Goal: Use online tool/utility: Utilize a website feature to perform a specific function

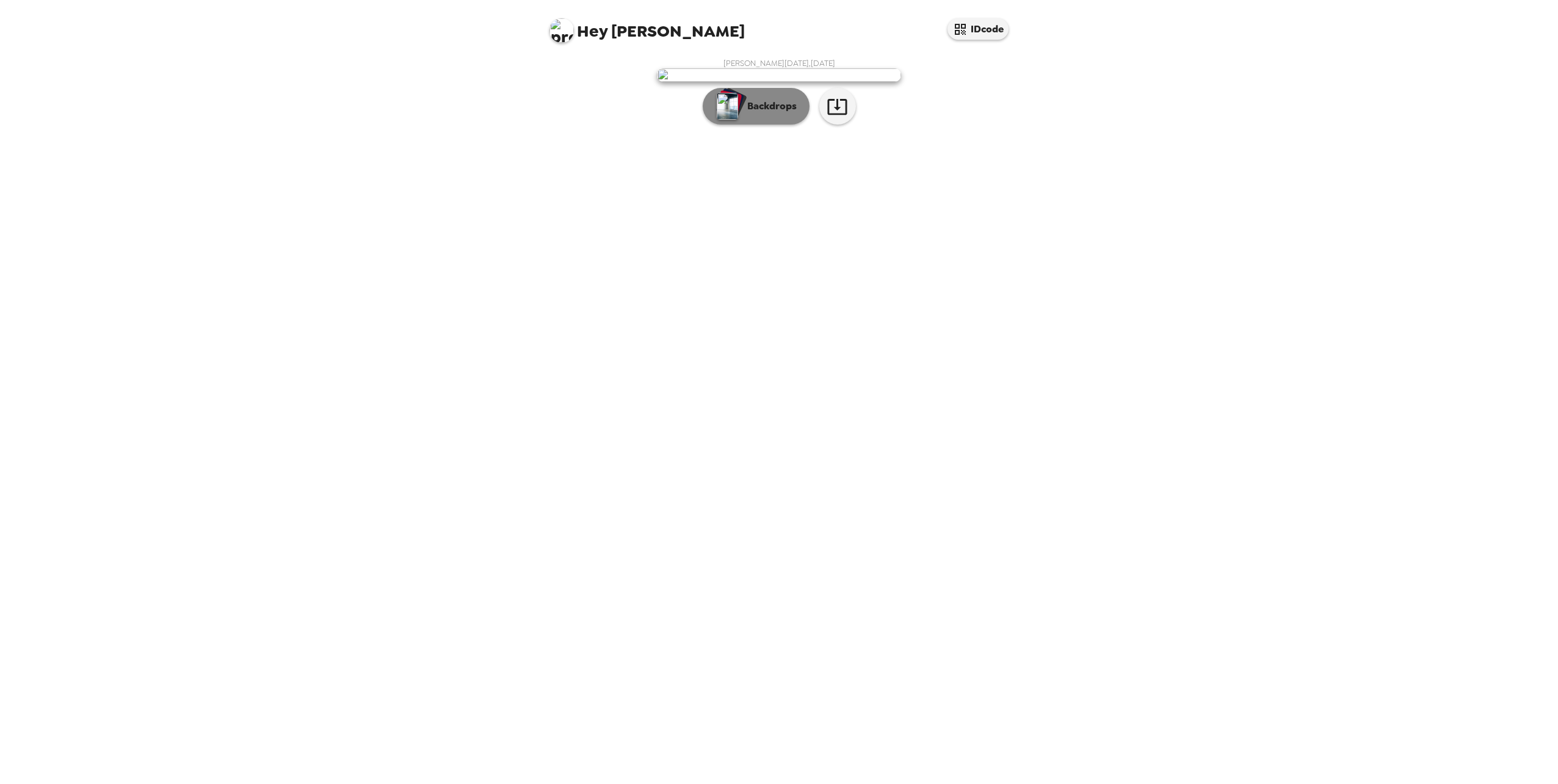
click at [755, 114] on p "Backdrops" at bounding box center [769, 106] width 55 height 15
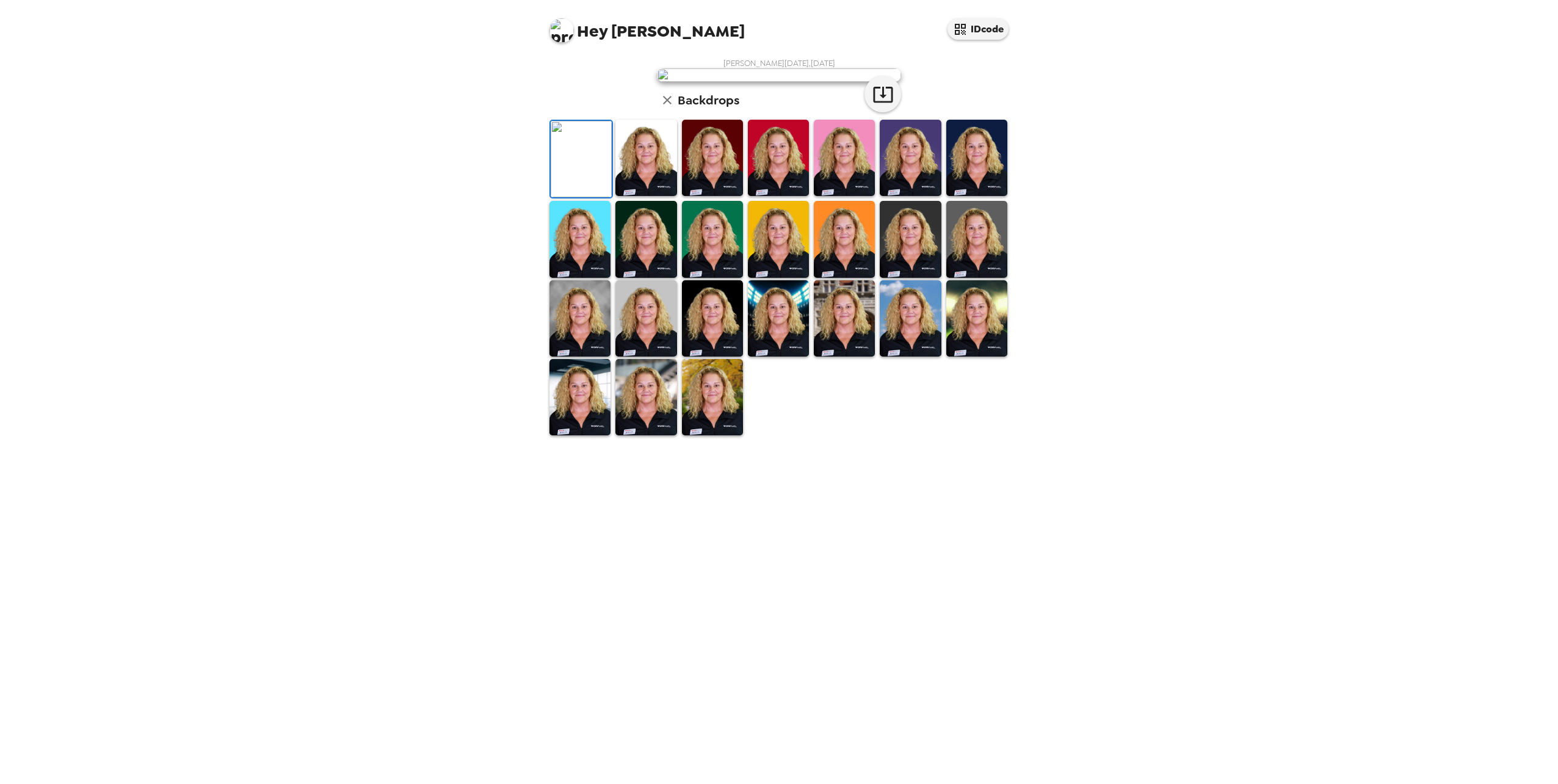
click at [593, 322] on img at bounding box center [580, 318] width 61 height 76
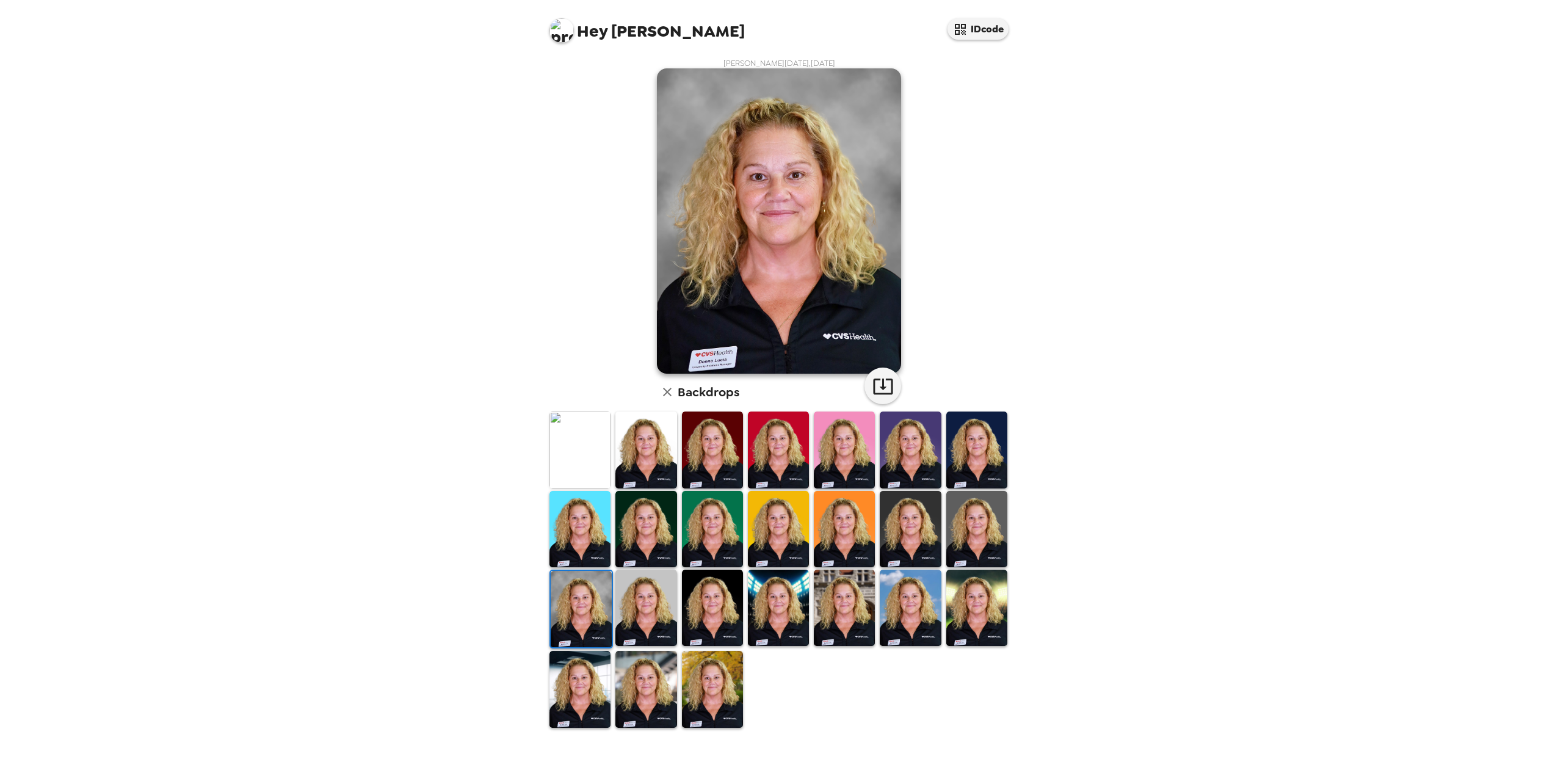
click at [639, 322] on img at bounding box center [645, 607] width 61 height 76
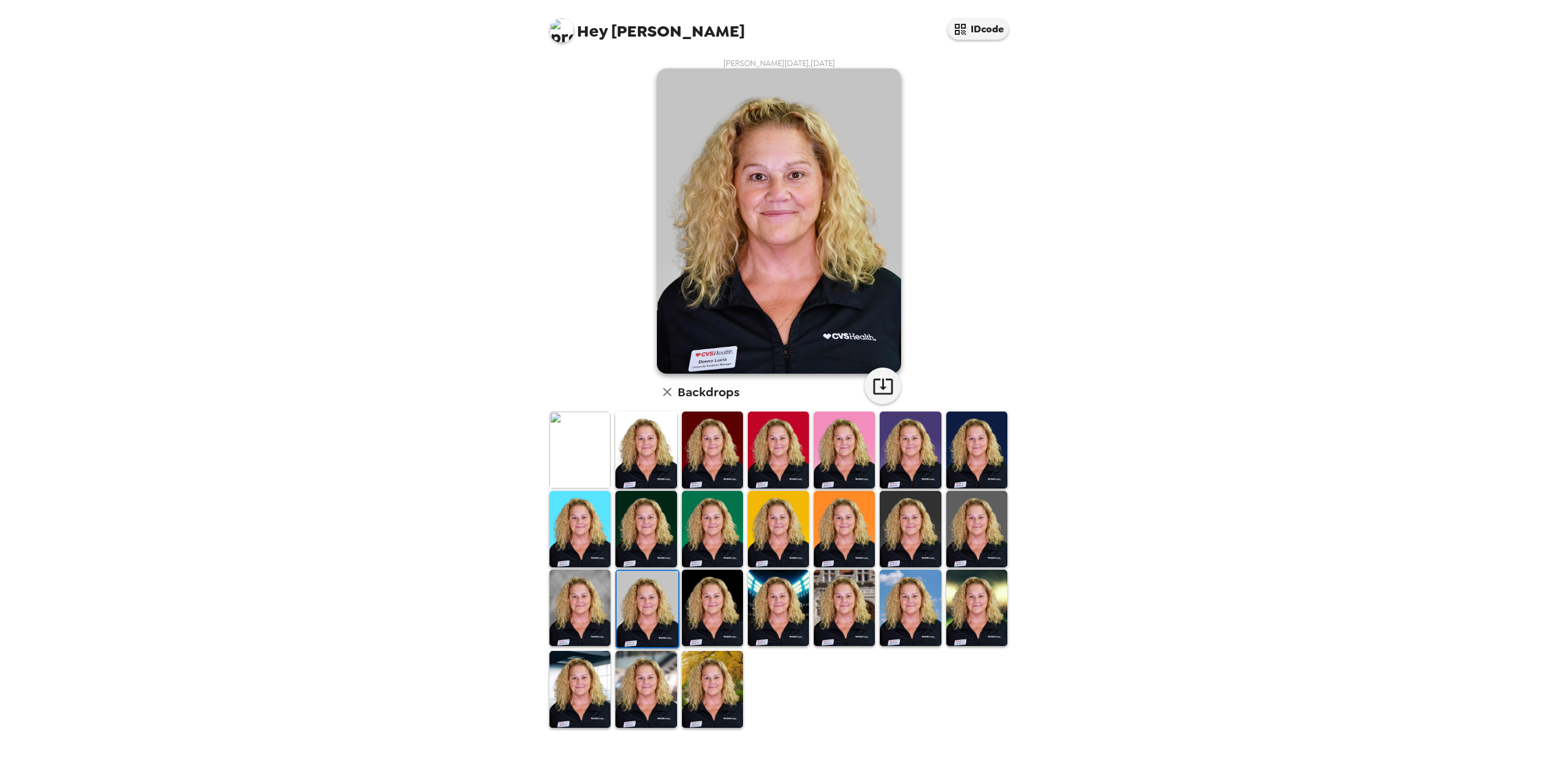
click at [643, 322] on img at bounding box center [645, 528] width 61 height 76
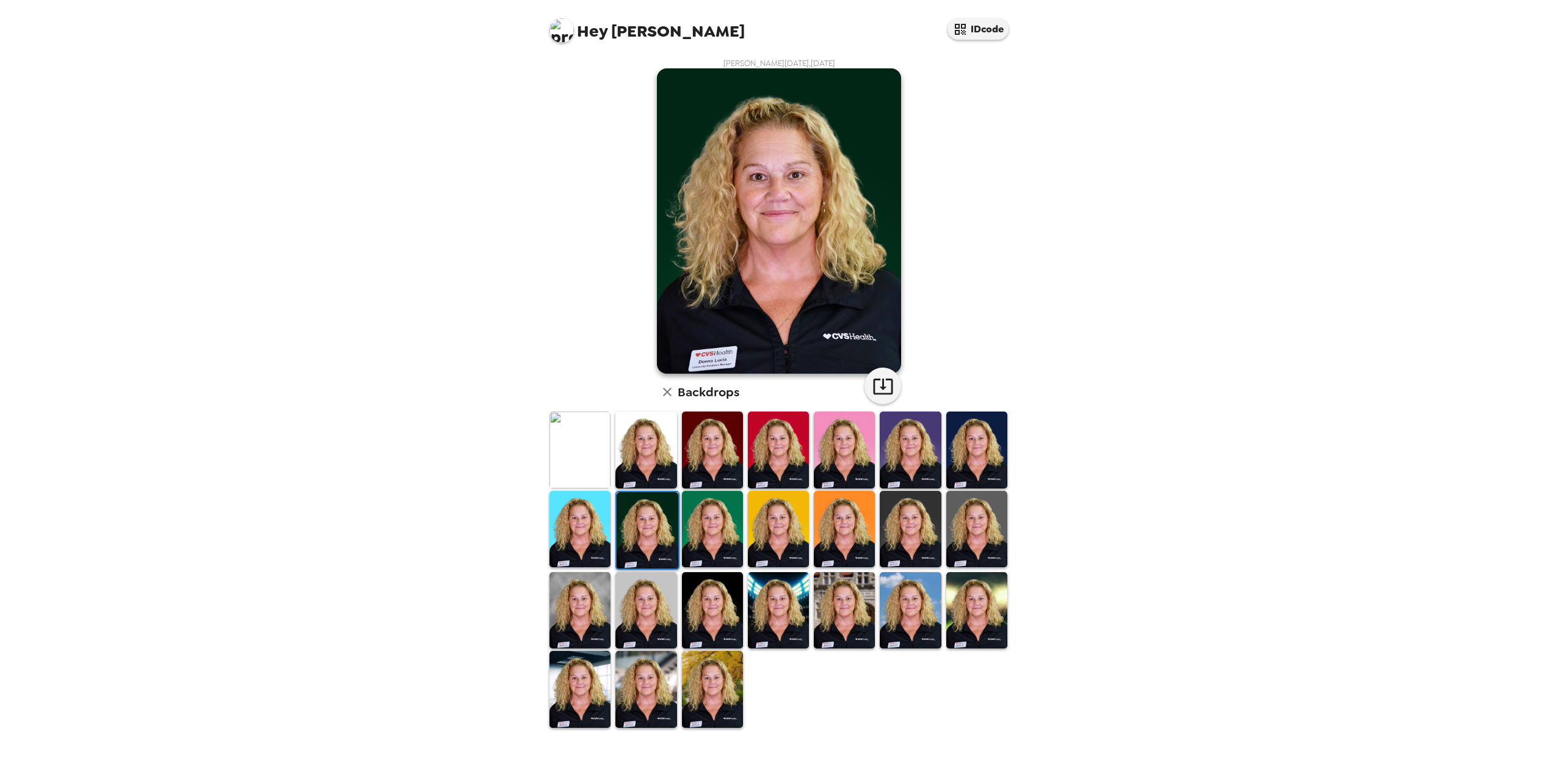
click at [756, 322] on img at bounding box center [977, 449] width 61 height 76
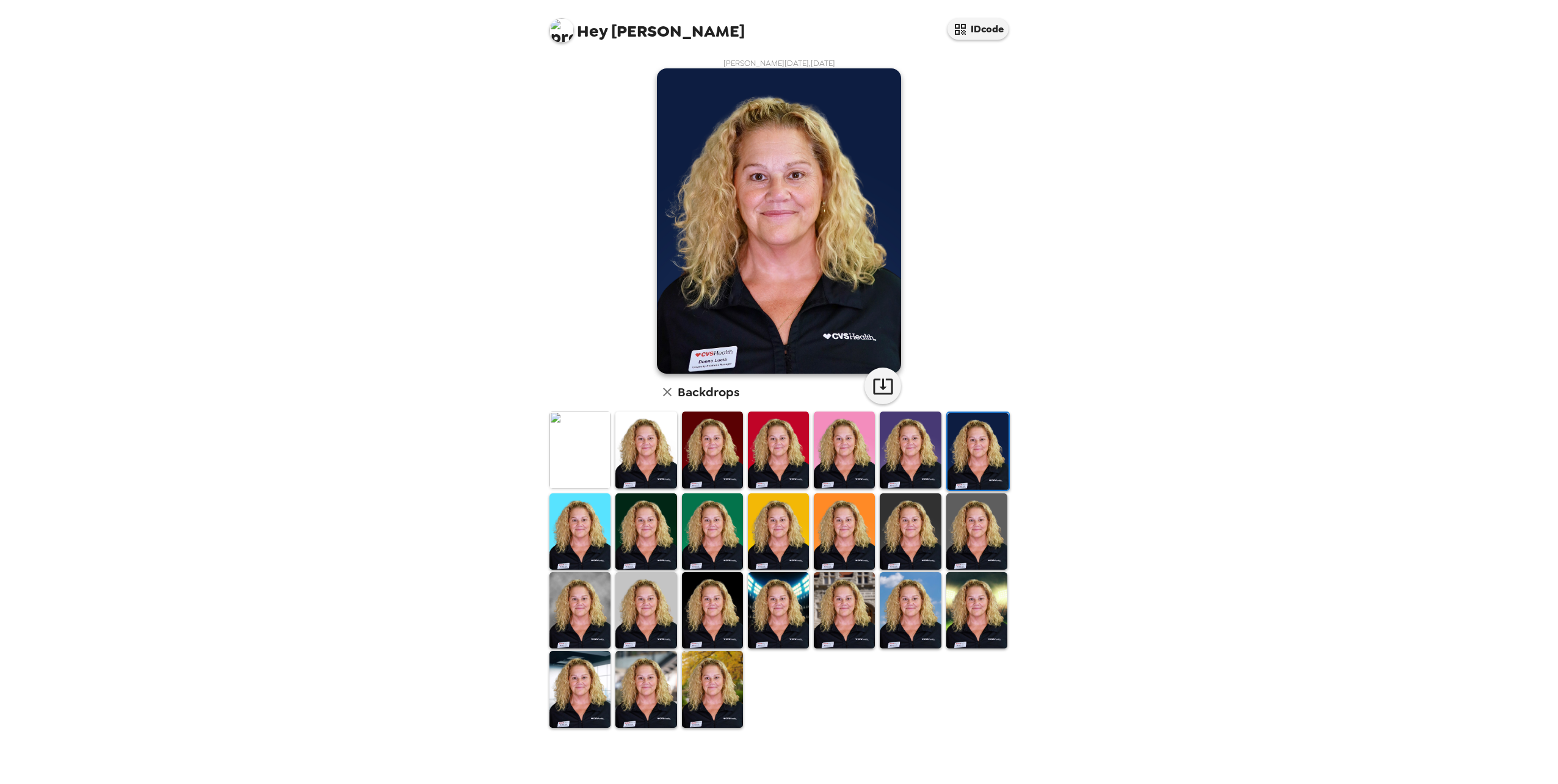
click at [647, 322] on img at bounding box center [645, 531] width 61 height 76
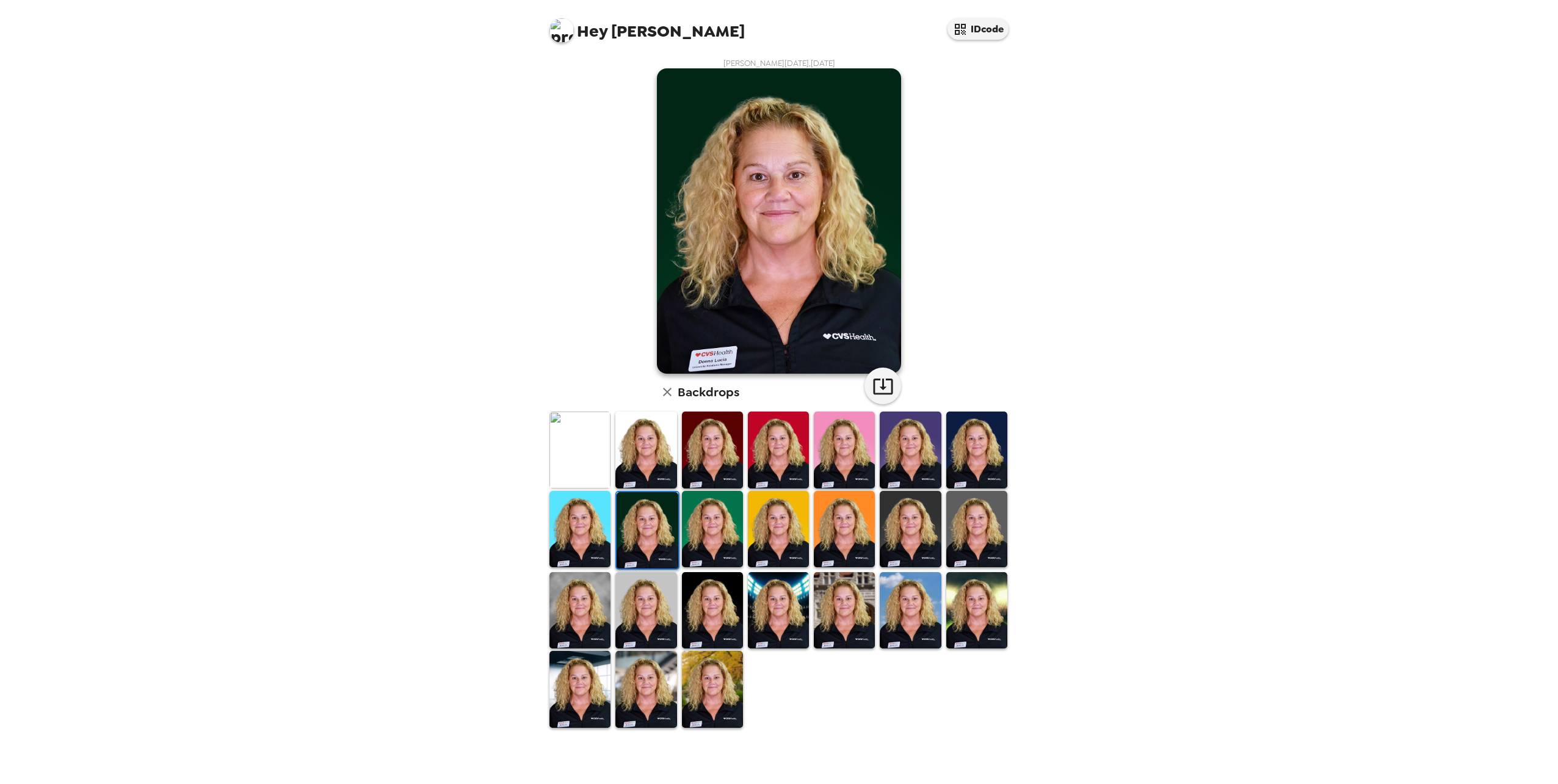
click at [713, 322] on img at bounding box center [713, 610] width 61 height 76
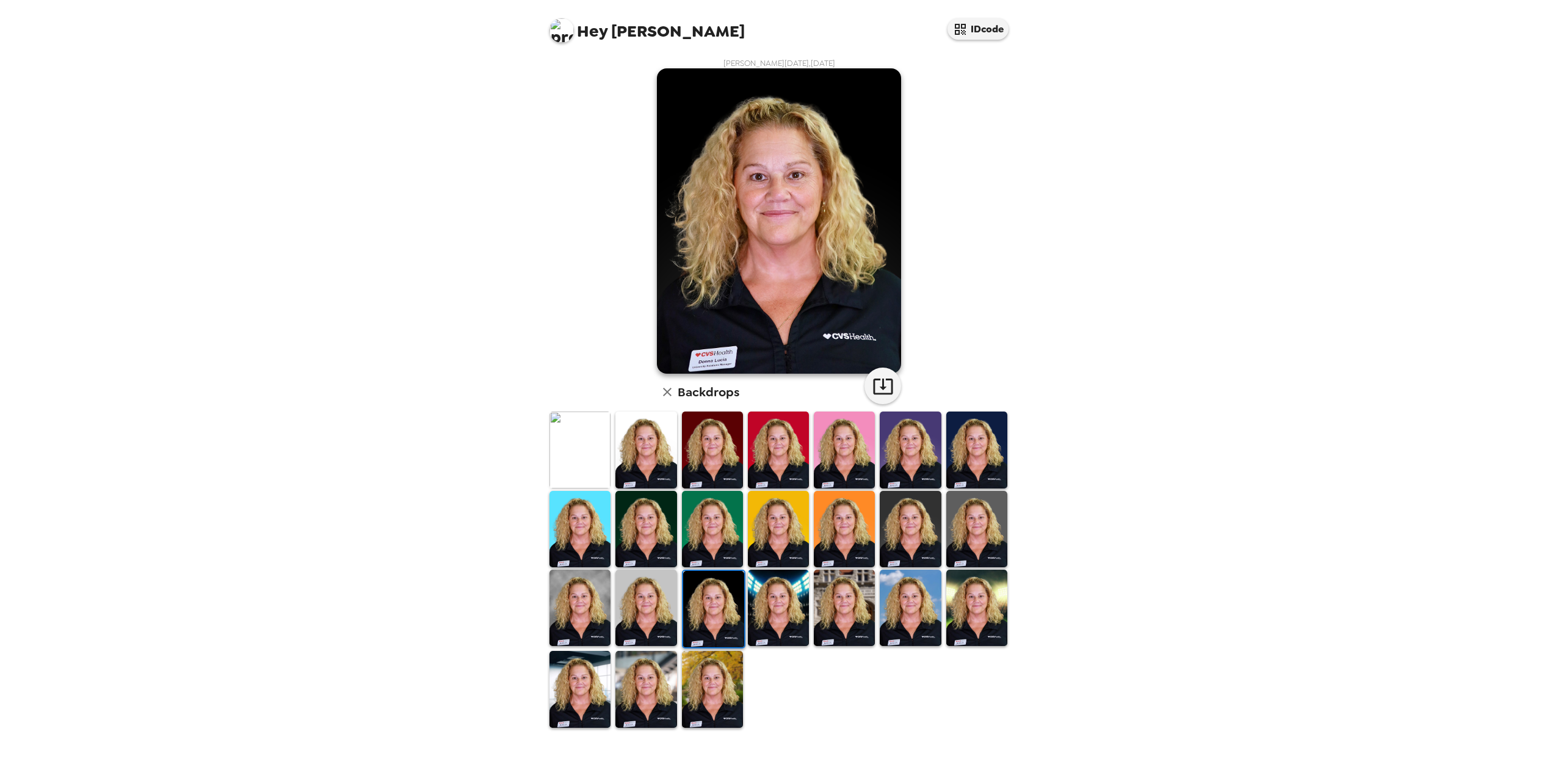
click at [756, 322] on img at bounding box center [778, 607] width 61 height 76
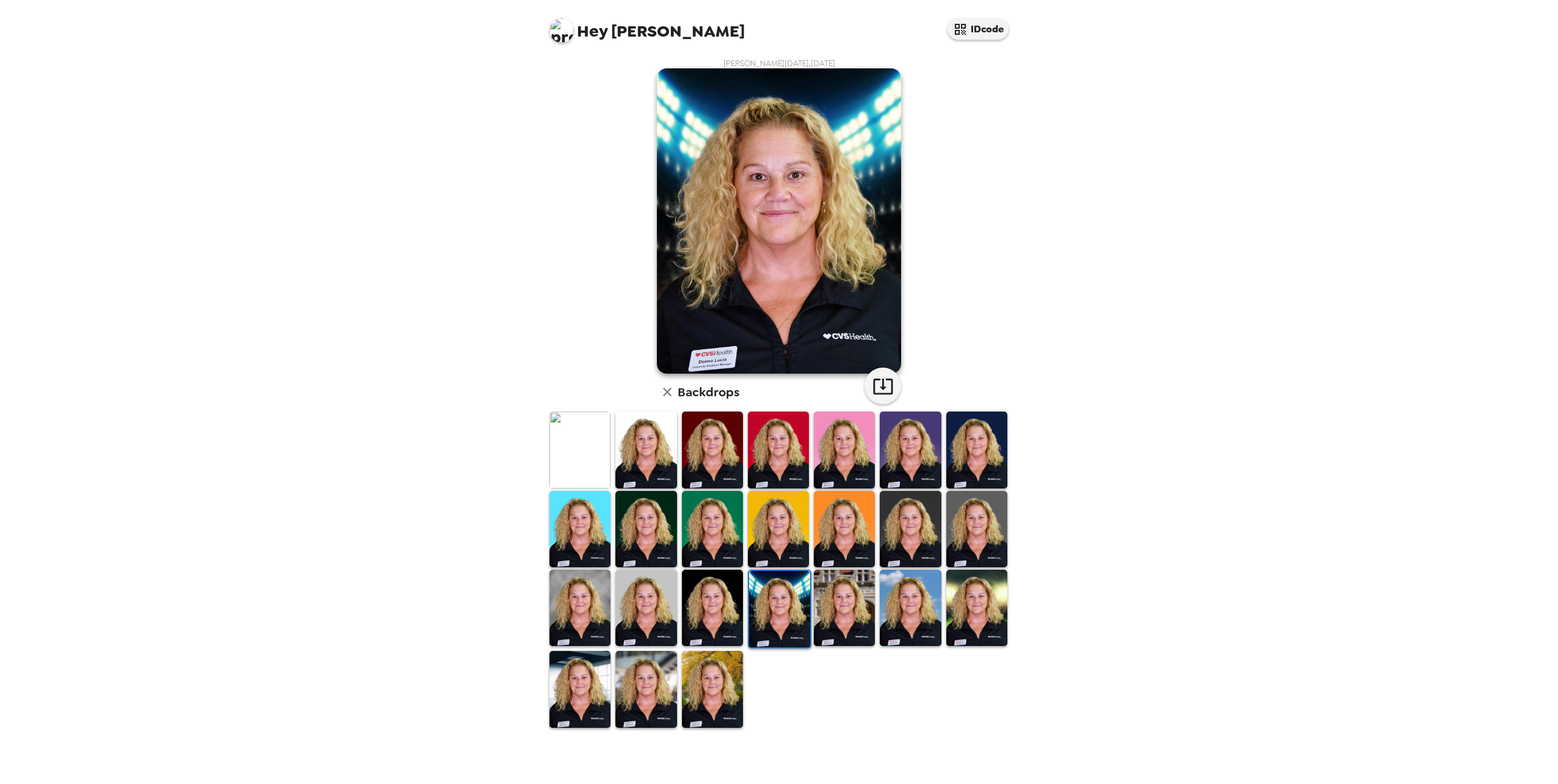
click at [756, 322] on img at bounding box center [844, 607] width 61 height 76
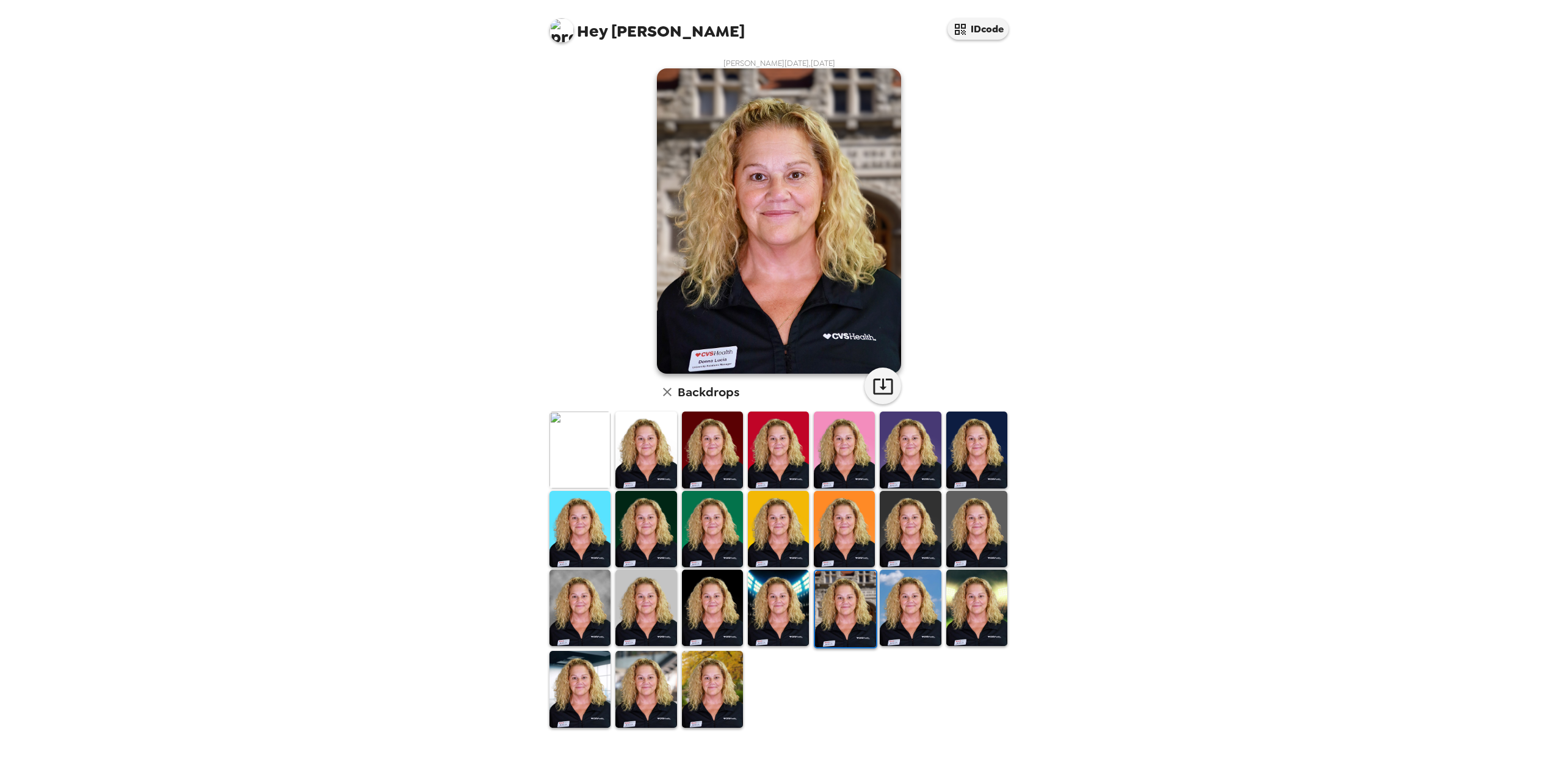
click at [756, 322] on img at bounding box center [910, 607] width 61 height 76
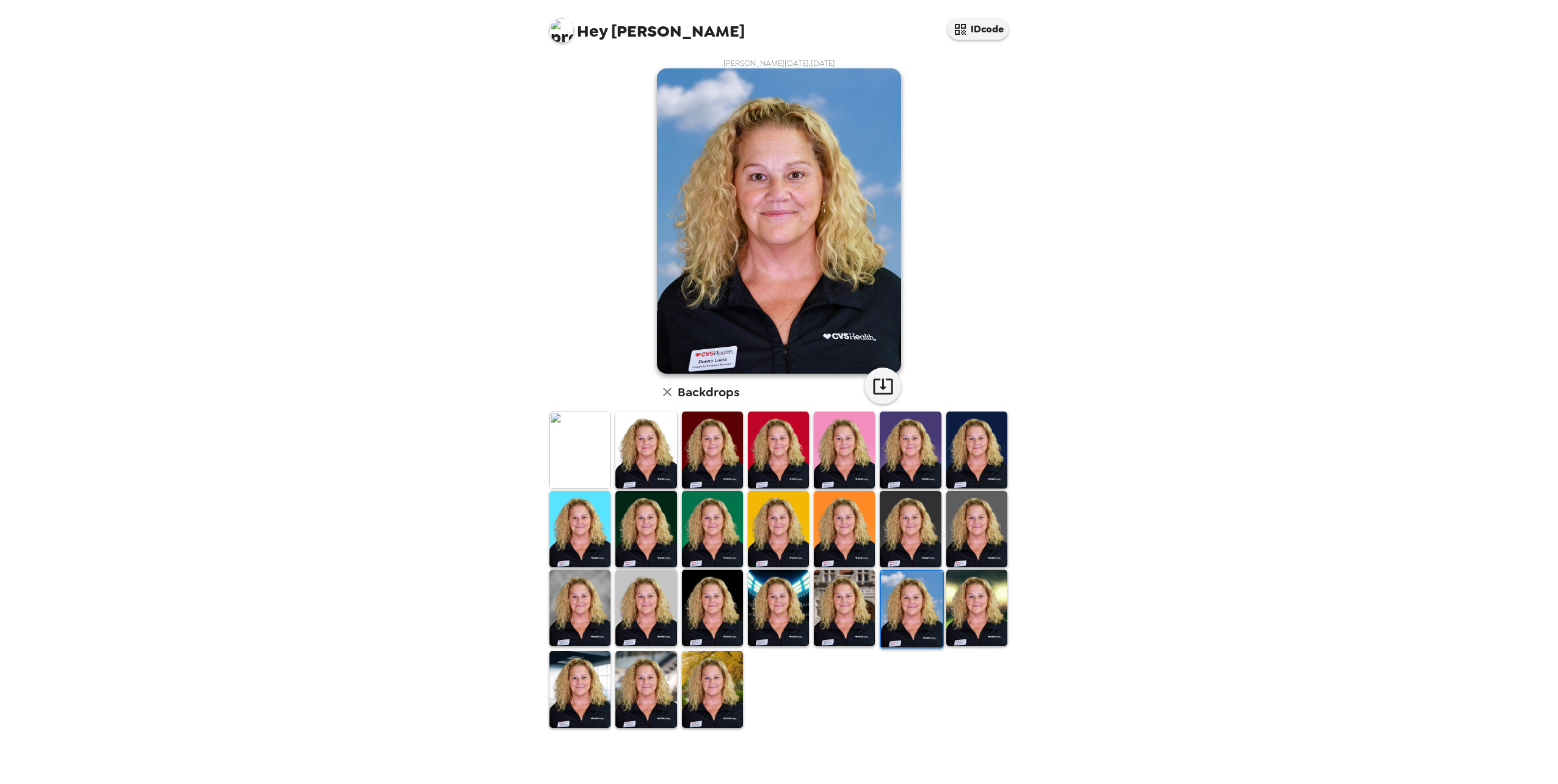
click at [756, 322] on img at bounding box center [977, 607] width 61 height 76
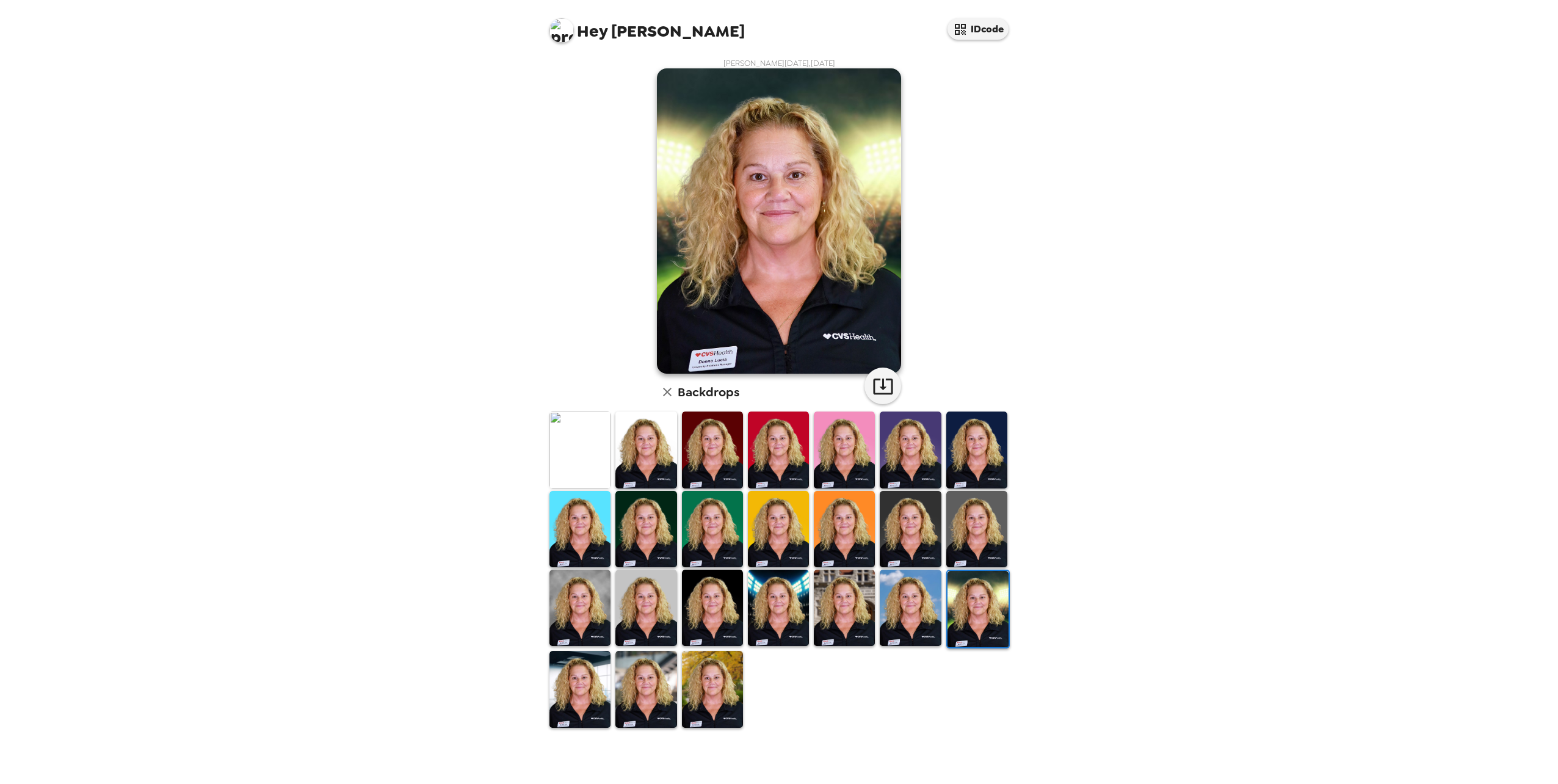
click at [584, 322] on img at bounding box center [580, 688] width 61 height 76
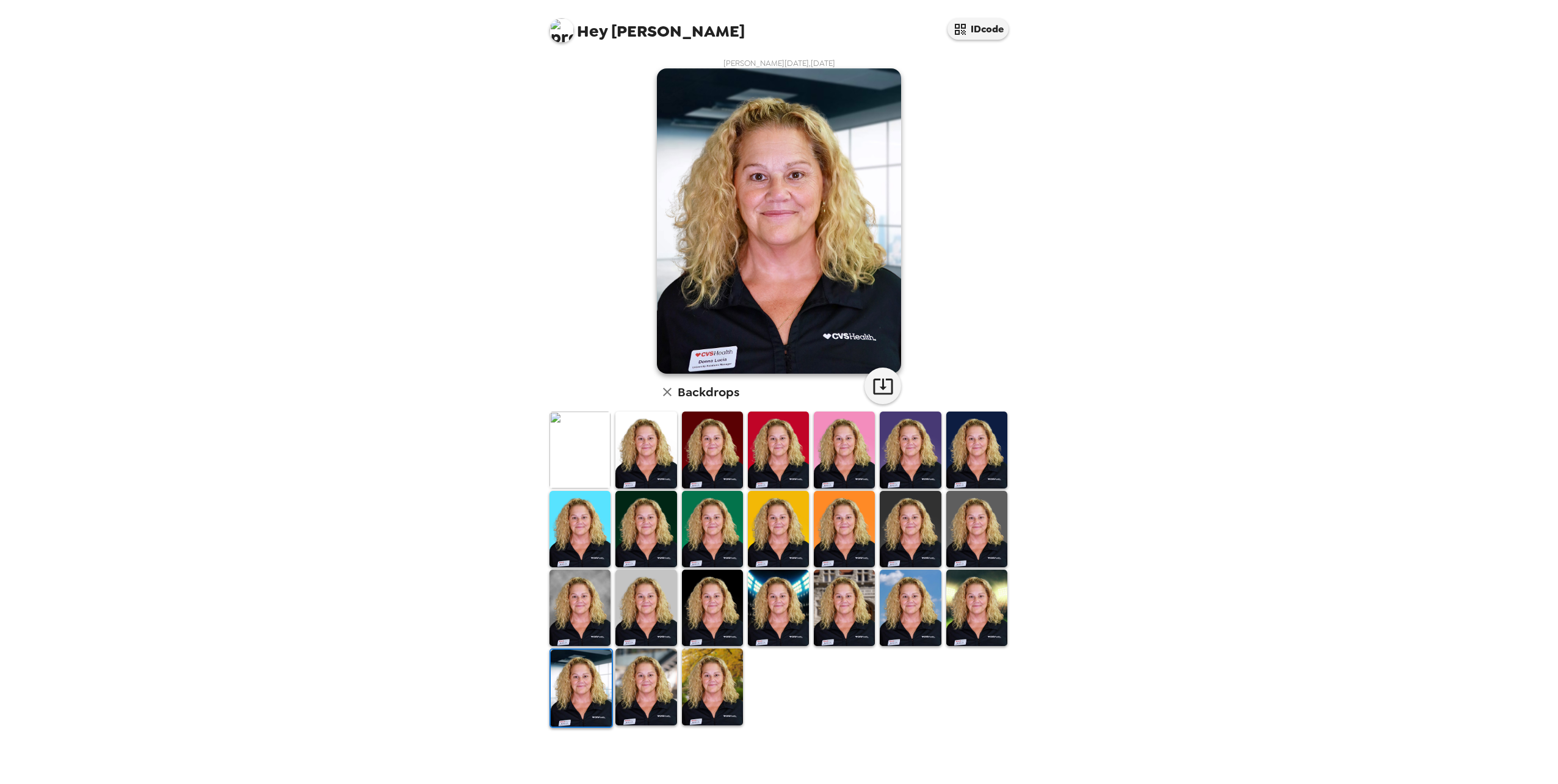
click at [641, 322] on img at bounding box center [645, 686] width 61 height 76
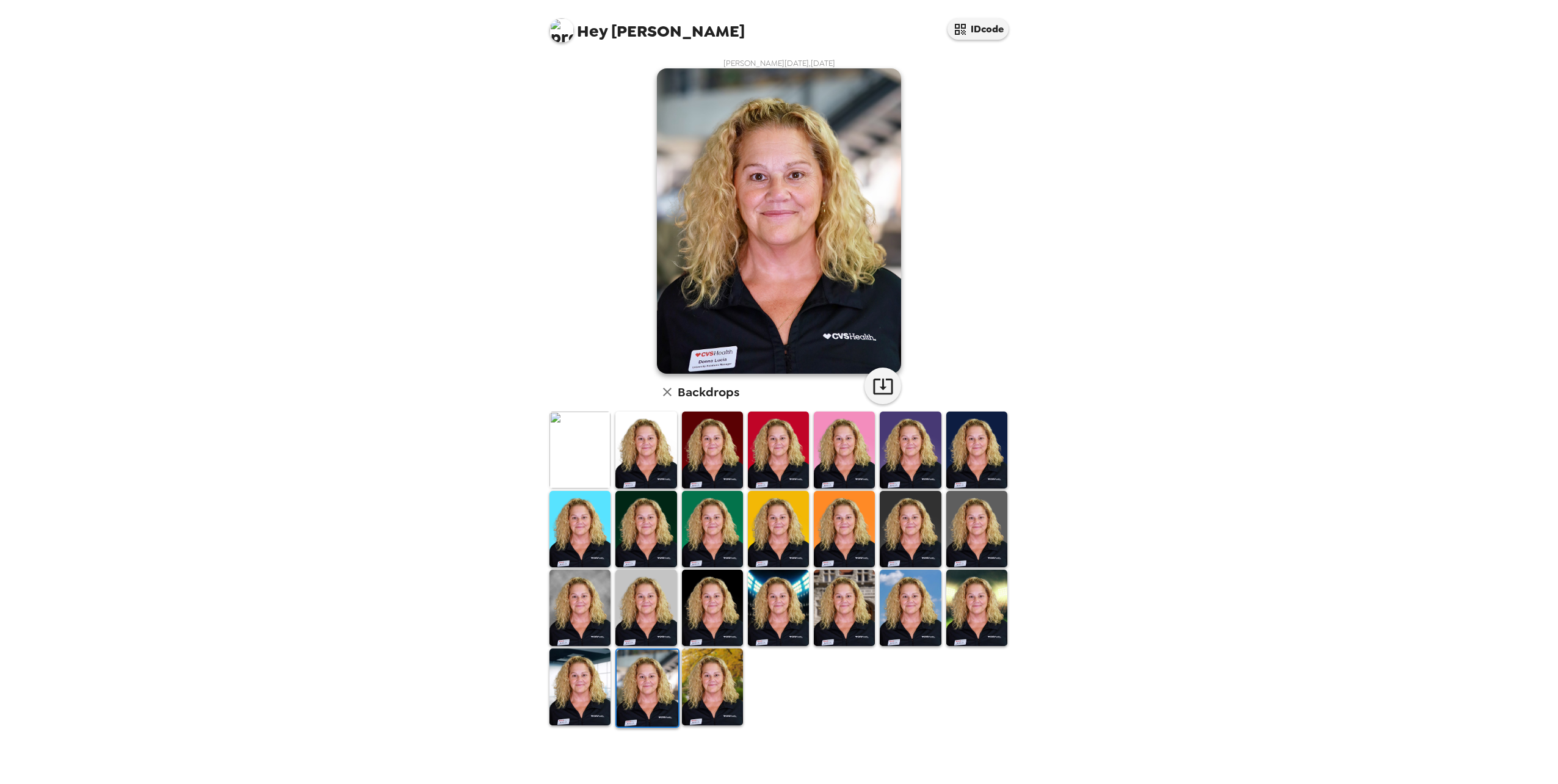
click at [704, 322] on img at bounding box center [713, 686] width 61 height 76
